Goal: Find specific page/section: Find specific page/section

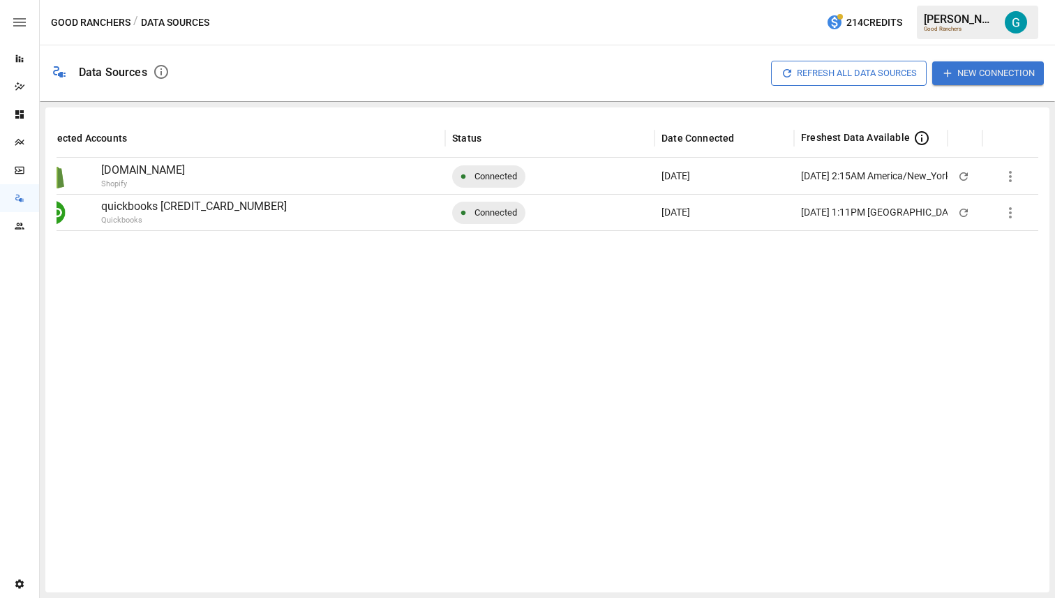
scroll to position [0, 30]
click at [1009, 178] on icon "button" at bounding box center [1010, 176] width 17 height 17
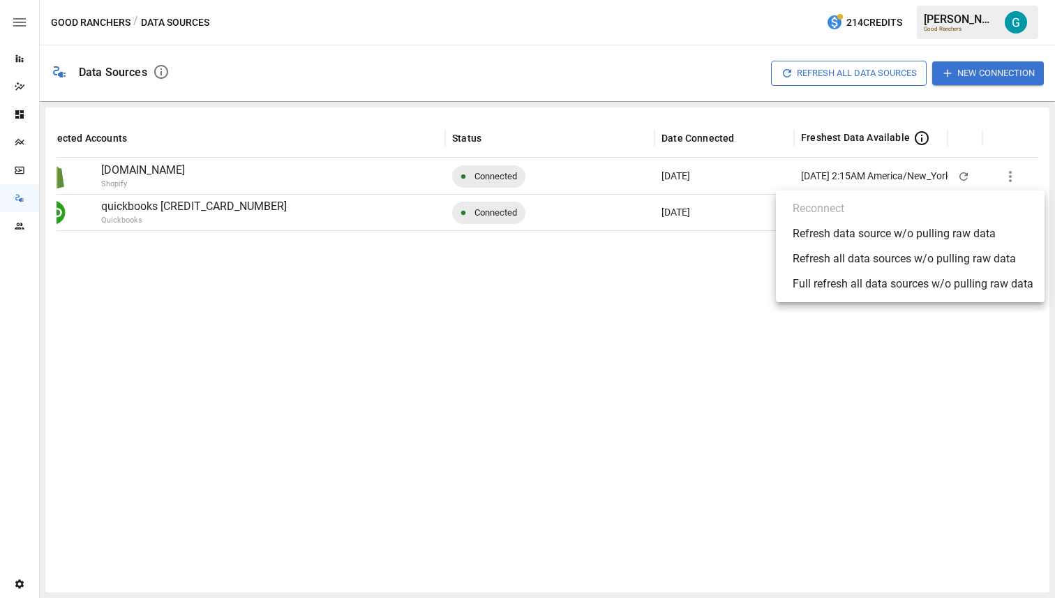
click at [947, 254] on div "Refresh all data sources w/o pulling raw data" at bounding box center [904, 258] width 223 height 17
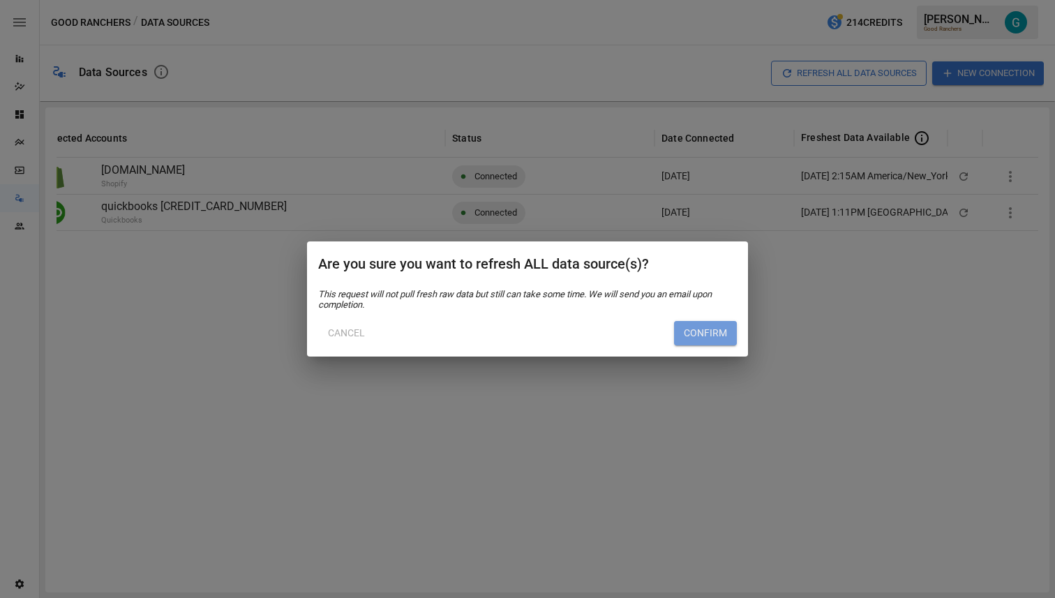
click at [700, 330] on button "Confirm" at bounding box center [705, 333] width 63 height 25
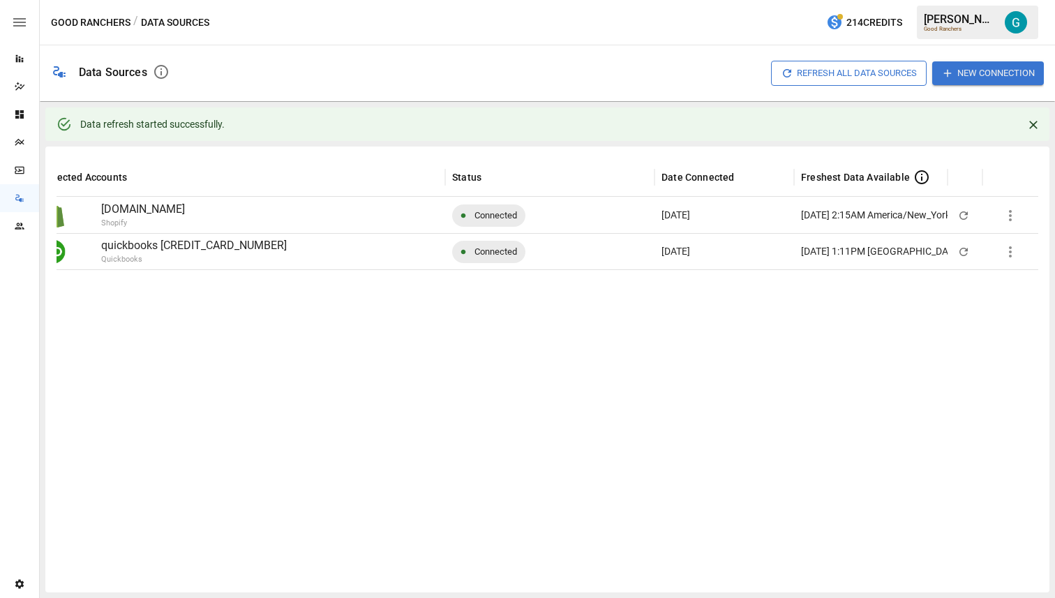
scroll to position [0, 0]
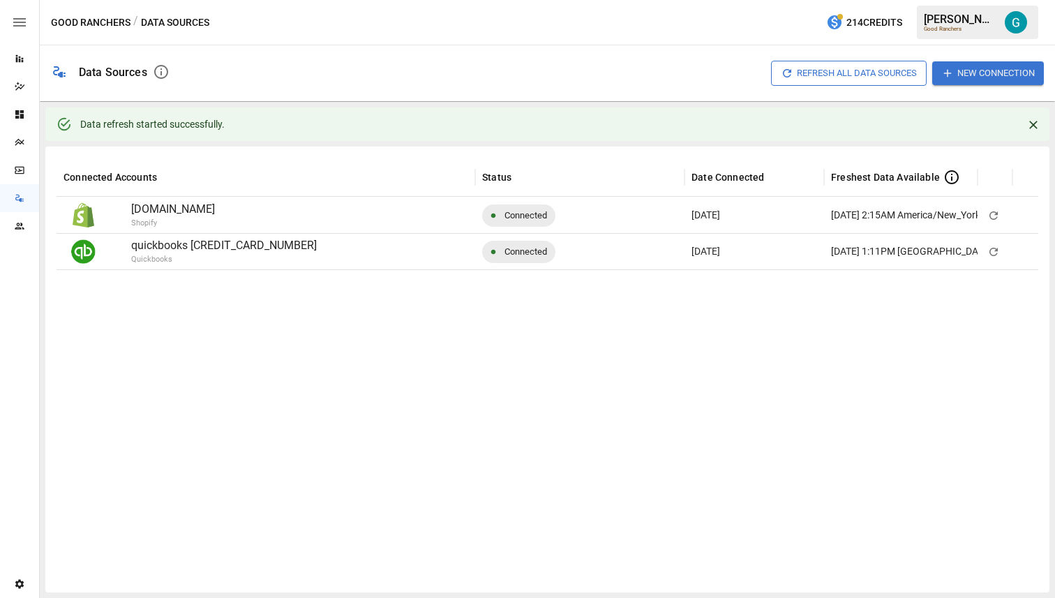
click at [29, 50] on div "Reports" at bounding box center [19, 59] width 39 height 28
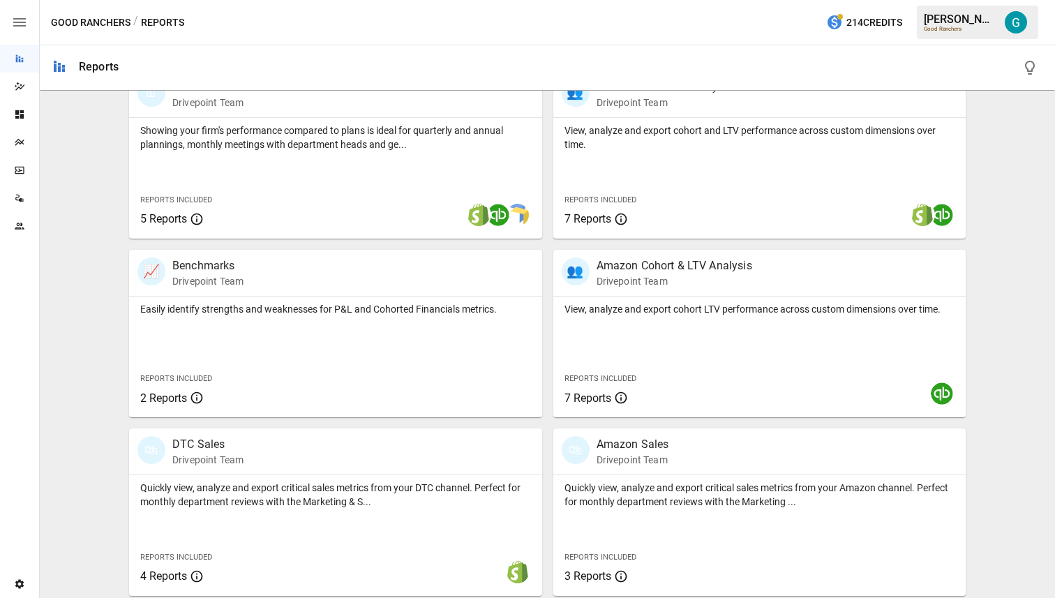
scroll to position [483, 0]
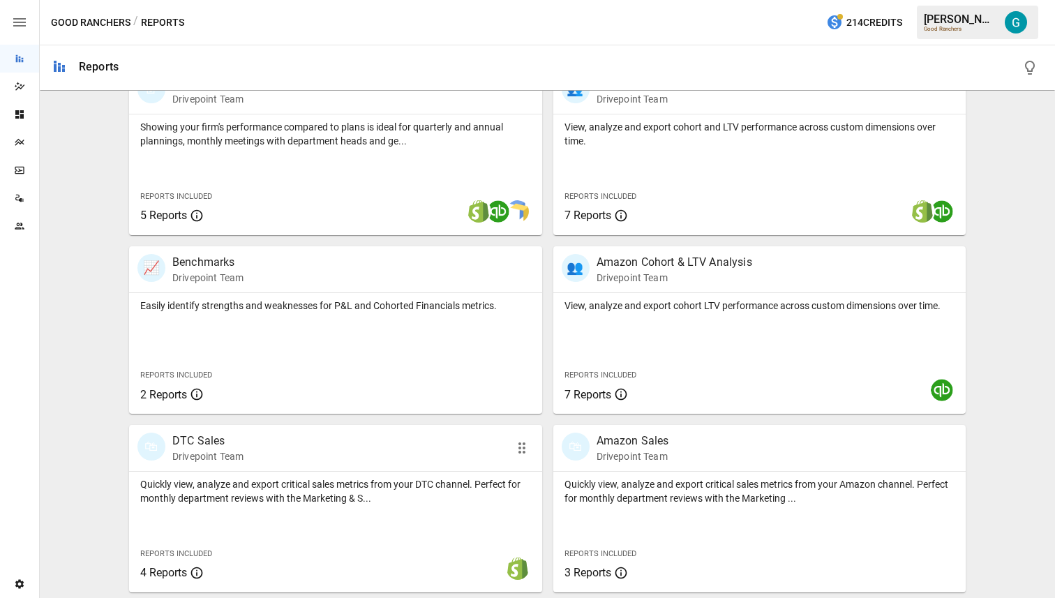
click at [242, 456] on p "Drivepoint Team" at bounding box center [207, 456] width 71 height 14
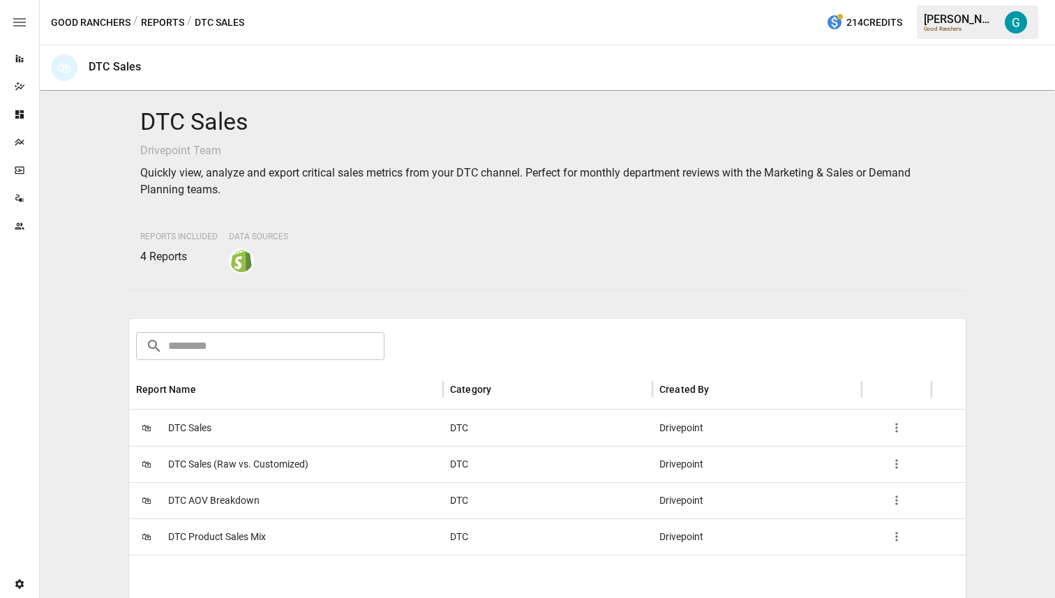
click at [260, 425] on div "🛍 DTC Sales" at bounding box center [286, 428] width 314 height 36
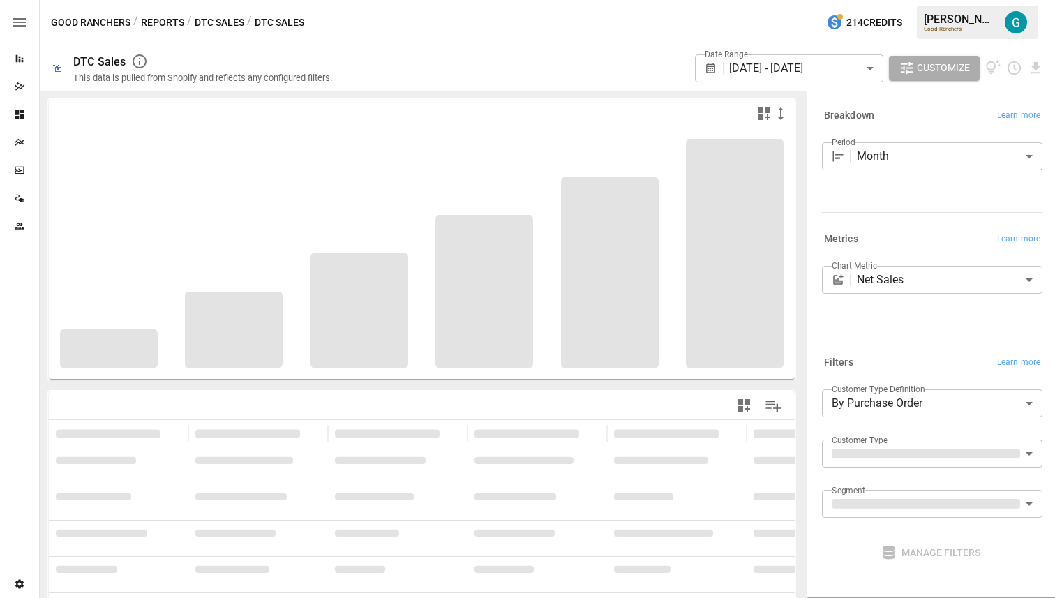
click at [227, 27] on button "DTC Sales" at bounding box center [220, 22] width 50 height 17
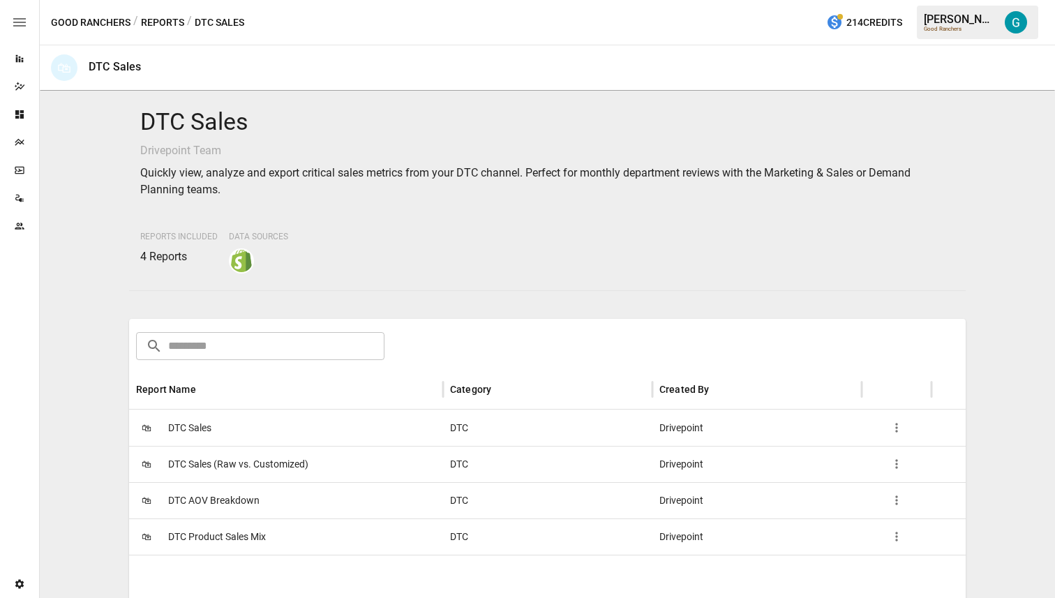
click at [239, 478] on span "DTC Sales (Raw vs. Customized)" at bounding box center [238, 464] width 140 height 36
